Goal: Task Accomplishment & Management: Manage account settings

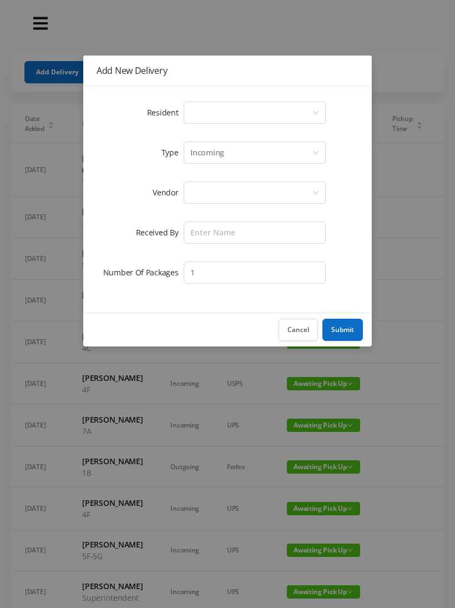
click at [307, 108] on div "Select a person" at bounding box center [251, 112] width 122 height 21
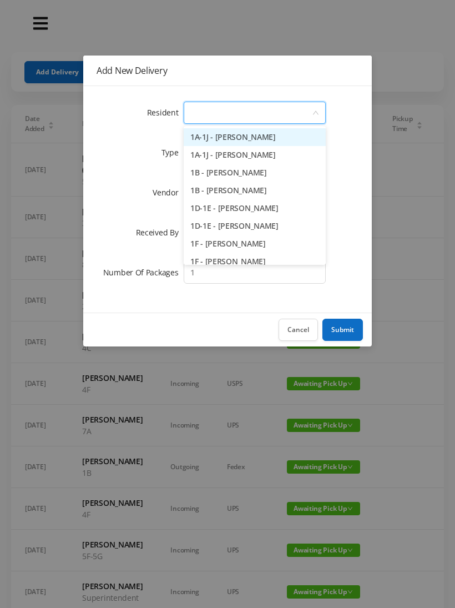
click at [319, 315] on div "Cancel Submit" at bounding box center [227, 329] width 289 height 34
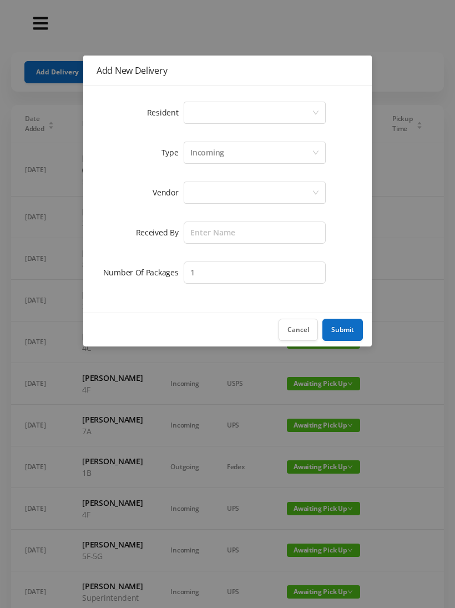
click at [306, 325] on button "Cancel" at bounding box center [298, 330] width 39 height 22
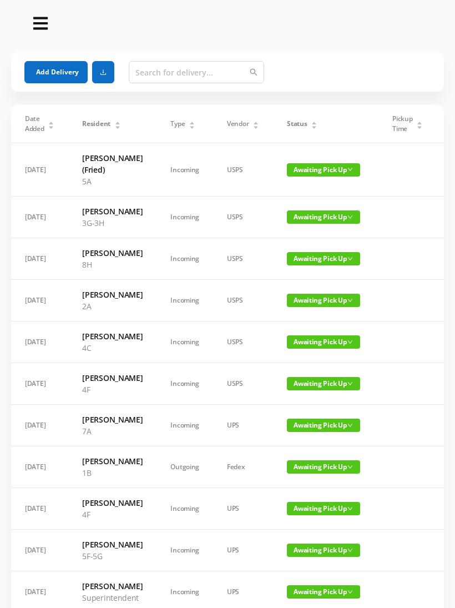
click at [333, 216] on span "Awaiting Pick Up" at bounding box center [323, 216] width 73 height 13
click at [343, 75] on div "Add Delivery" at bounding box center [227, 72] width 406 height 22
click at [323, 218] on span "Awaiting Pick Up" at bounding box center [323, 216] width 73 height 13
click at [324, 256] on link "Picked Up" at bounding box center [323, 256] width 72 height 18
